Goal: Information Seeking & Learning: Learn about a topic

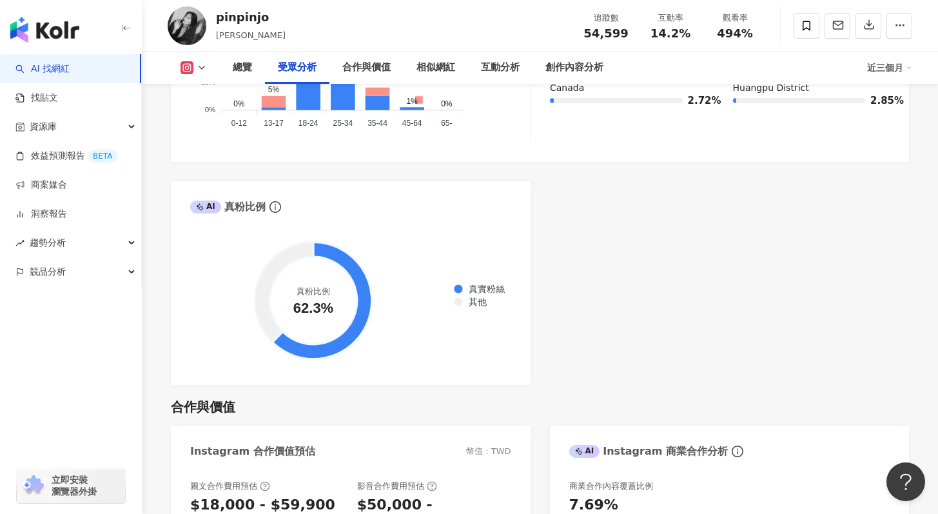
scroll to position [1084, 0]
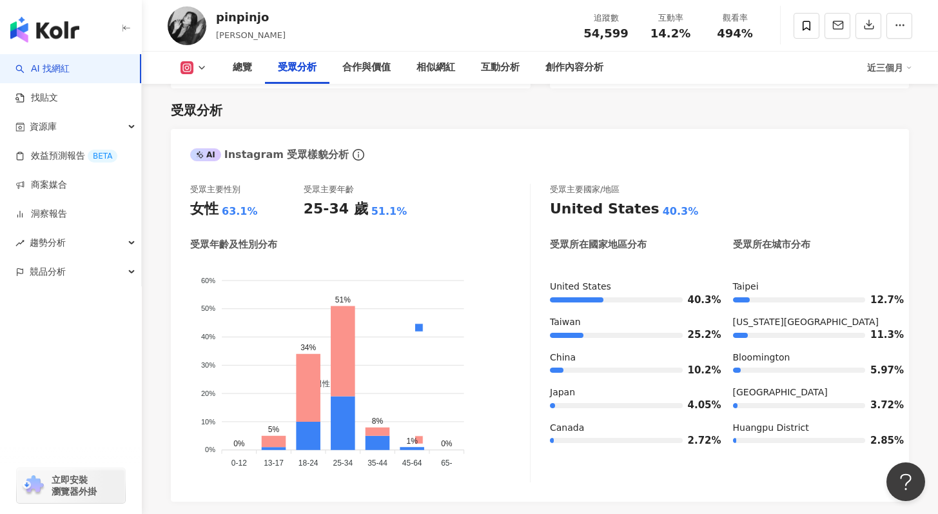
click at [207, 63] on button at bounding box center [194, 67] width 52 height 13
click at [209, 130] on li "YouTube" at bounding box center [214, 122] width 93 height 30
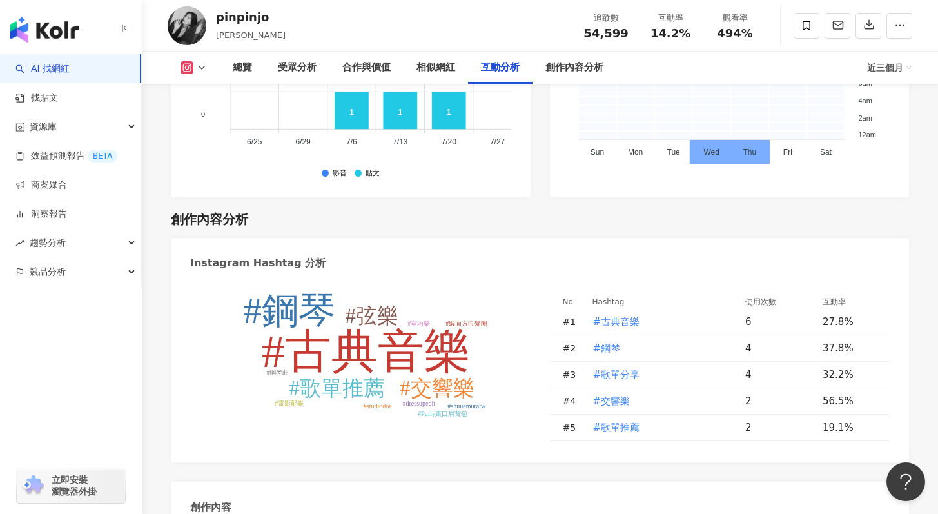
scroll to position [3811, 0]
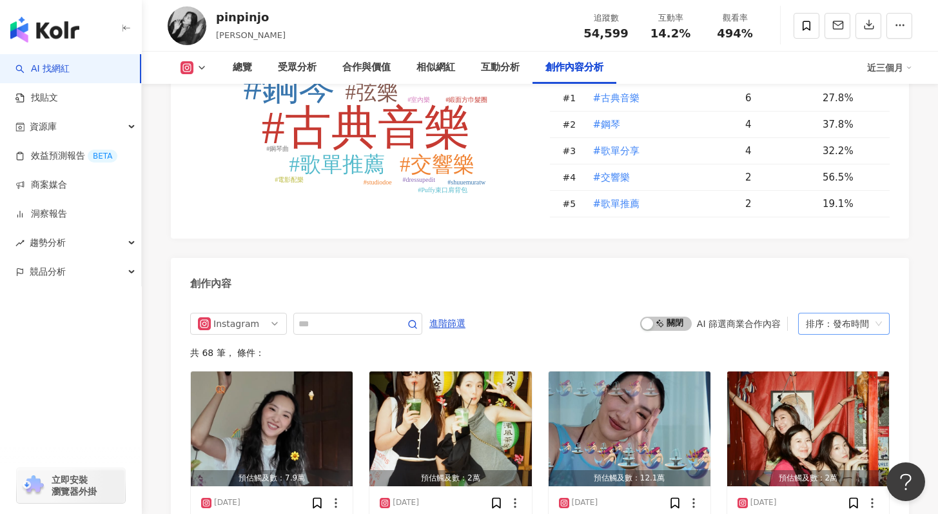
click at [855, 313] on div "排序：發布時間" at bounding box center [838, 323] width 64 height 21
click at [832, 327] on div "觀看數" at bounding box center [843, 327] width 71 height 14
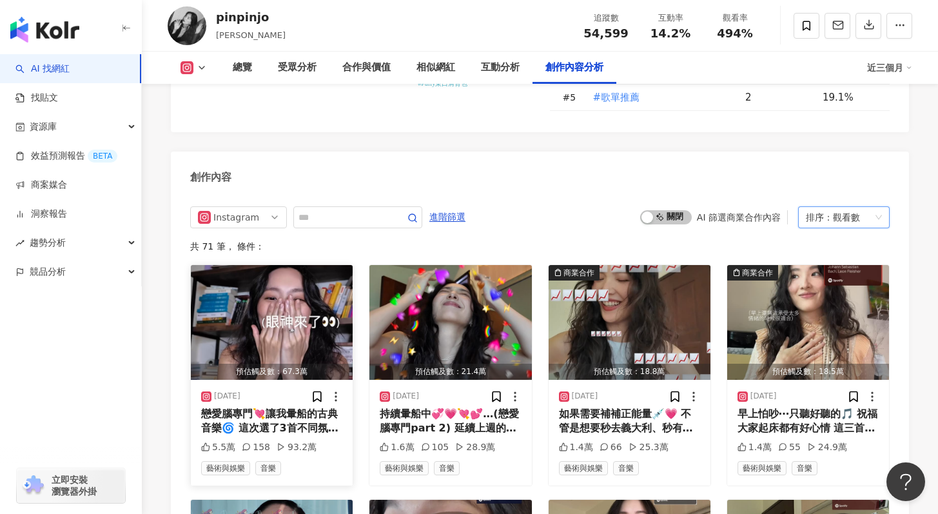
click at [325, 265] on img "button" at bounding box center [272, 322] width 162 height 115
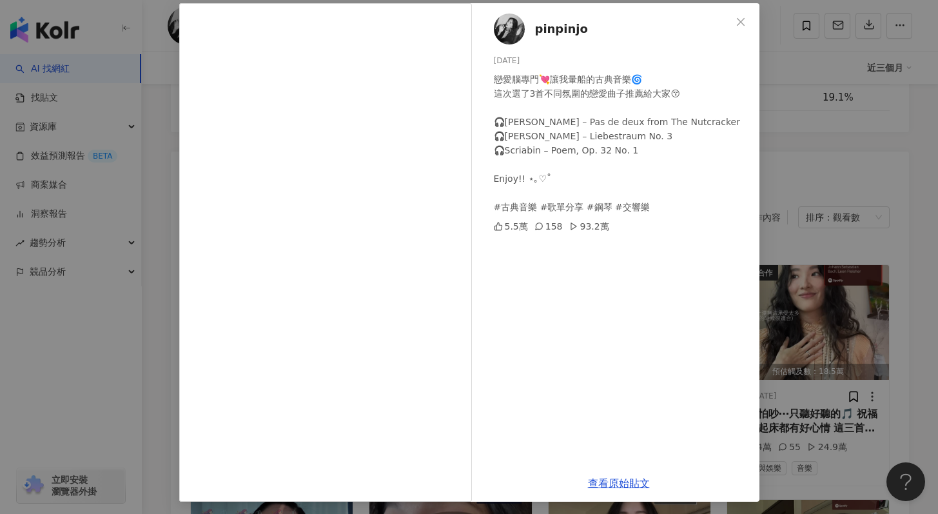
scroll to position [64, 0]
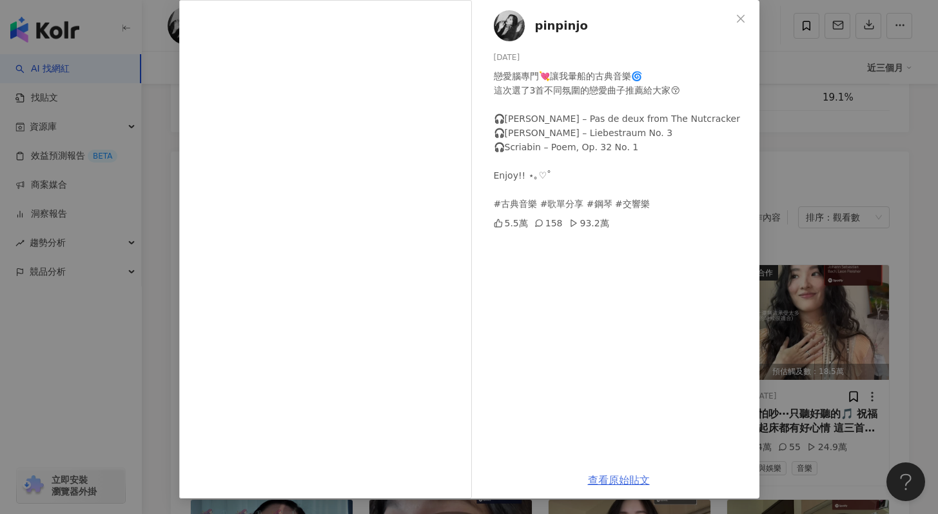
click at [612, 478] on link "查看原始貼文" at bounding box center [619, 480] width 62 height 12
click at [798, 162] on div "pinpinjo [DATE] 戀愛腦專門💘讓我暈船的古典音樂🌀 這次選了3首不同氛圍的戀愛曲子推薦給大家😚 🎧[PERSON_NAME] – Pas de …" at bounding box center [469, 257] width 938 height 514
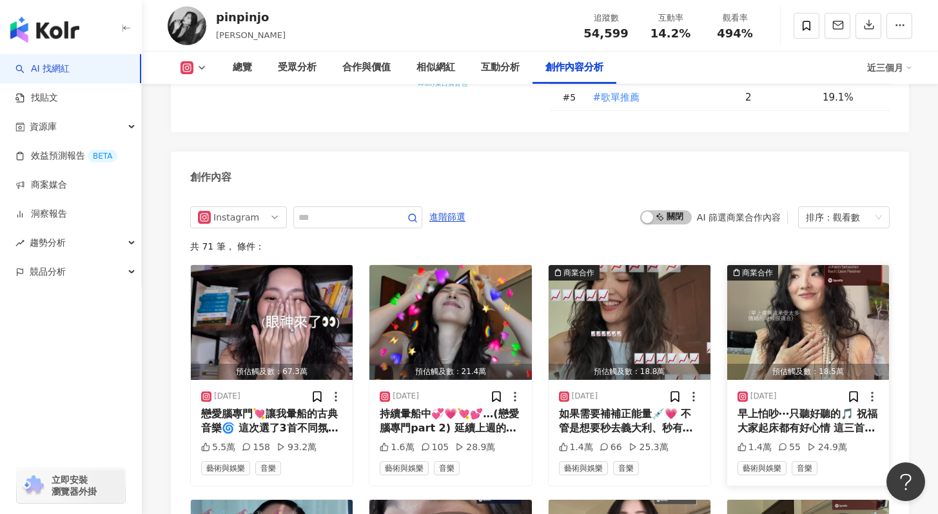
click at [795, 293] on img "button" at bounding box center [808, 322] width 162 height 115
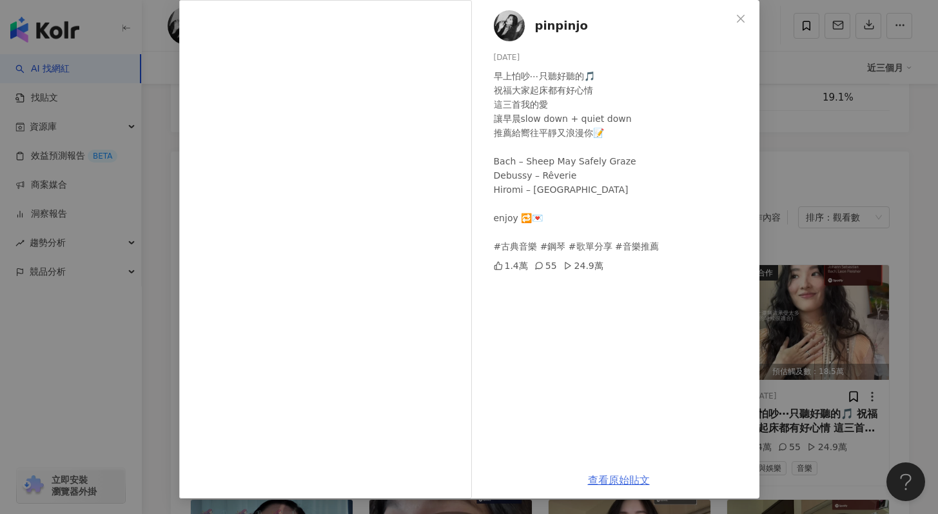
click at [621, 479] on link "查看原始貼文" at bounding box center [619, 480] width 62 height 12
click at [800, 153] on div "pinpinjo [DATE] 早上怕吵⋯只聽好聽的🎵 祝福大家起床都有好心情 這三首我的愛 讓早晨slow down + quiet down 推薦給嚮往平…" at bounding box center [469, 257] width 938 height 514
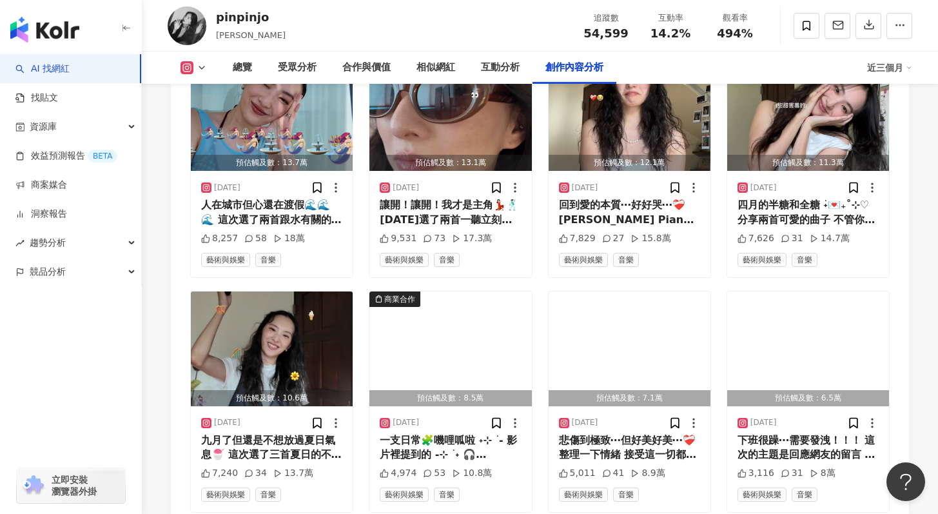
scroll to position [4427, 0]
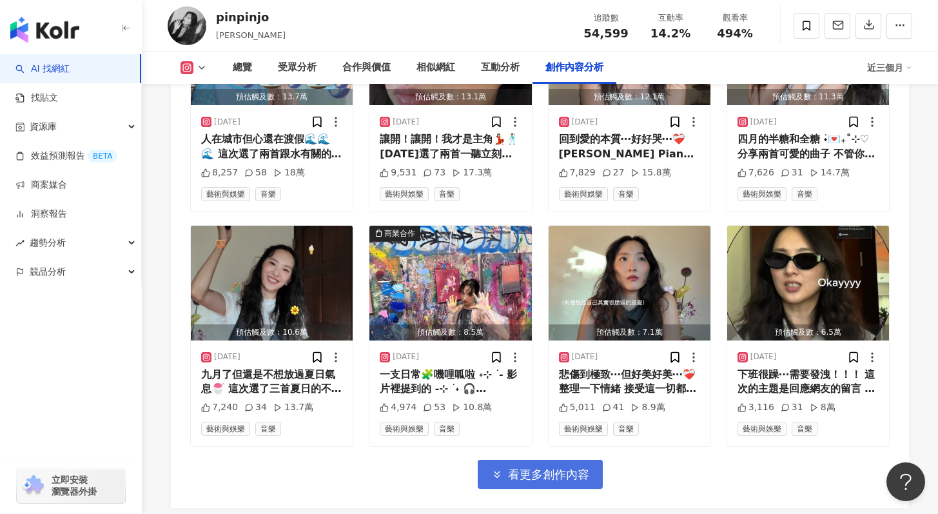
click at [549, 467] on span "看更多創作內容" at bounding box center [548, 474] width 81 height 14
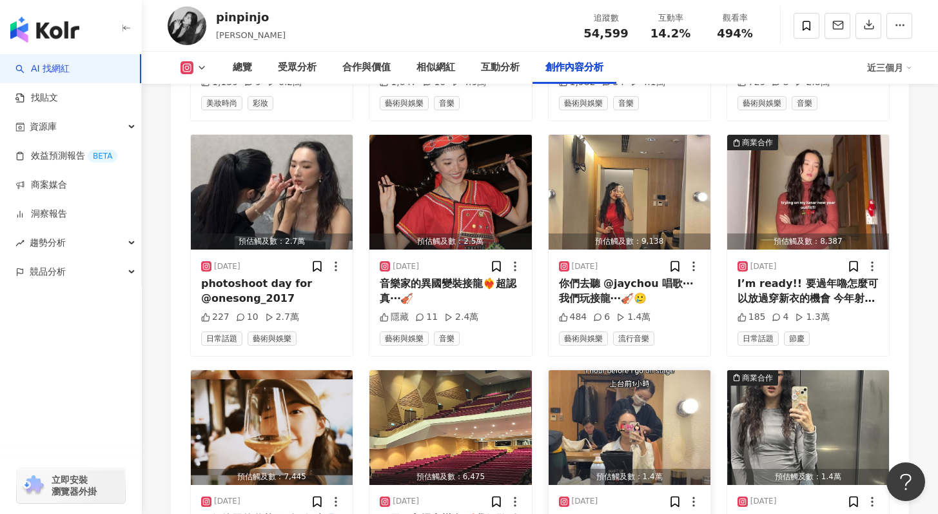
scroll to position [5115, 0]
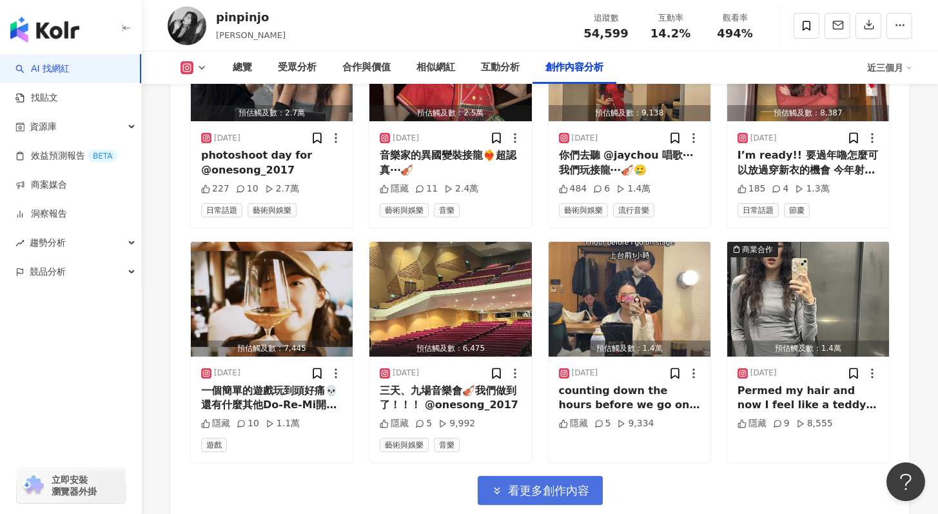
click at [547, 483] on span "看更多創作內容" at bounding box center [548, 490] width 81 height 14
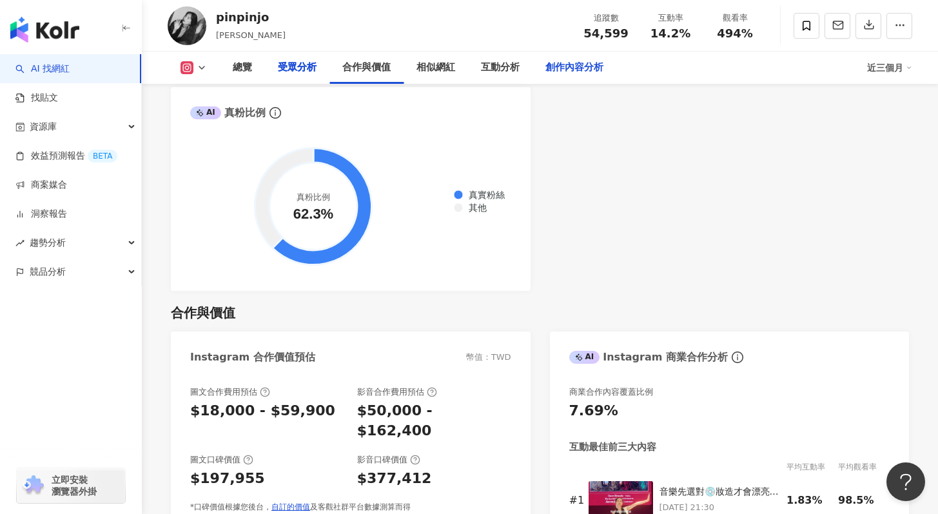
scroll to position [1464, 0]
